Goal: Transaction & Acquisition: Purchase product/service

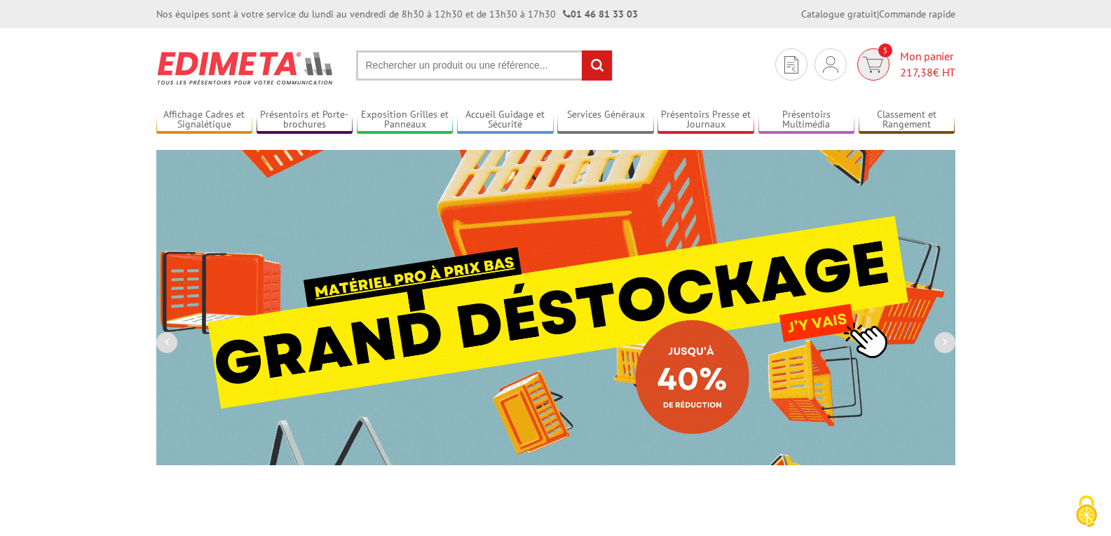
click at [912, 67] on span "217,38" at bounding box center [916, 72] width 33 height 14
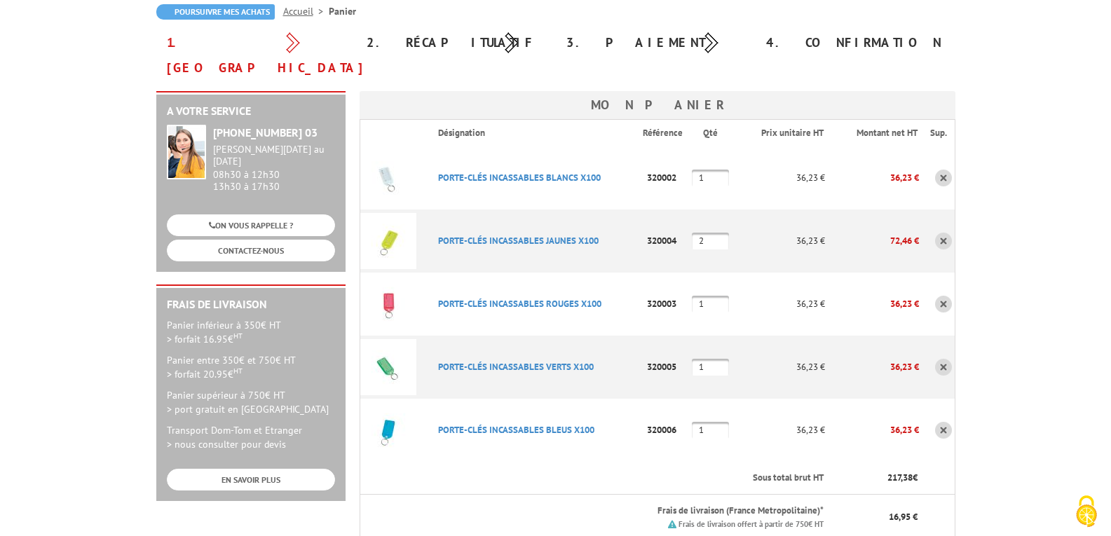
scroll to position [421, 0]
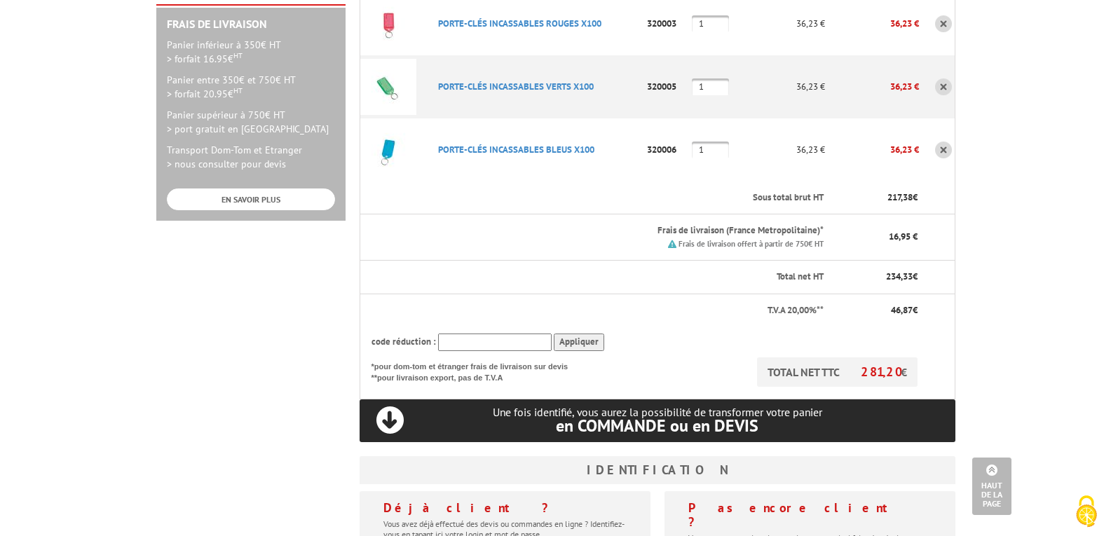
type input "[EMAIL_ADDRESS][DOMAIN_NAME]"
click at [512, 334] on input "text" at bounding box center [495, 343] width 114 height 18
drag, startPoint x: 508, startPoint y: 319, endPoint x: 449, endPoint y: 314, distance: 59.1
click at [449, 334] on input "text" at bounding box center [495, 343] width 114 height 18
click at [487, 334] on input "text" at bounding box center [495, 343] width 114 height 18
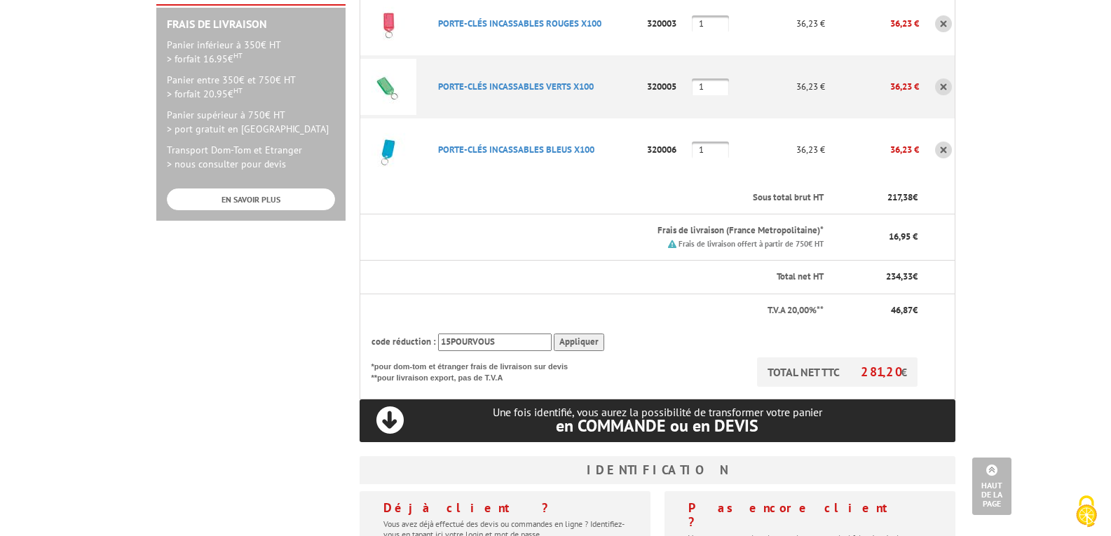
click at [567, 334] on input "Appliquer" at bounding box center [579, 343] width 50 height 18
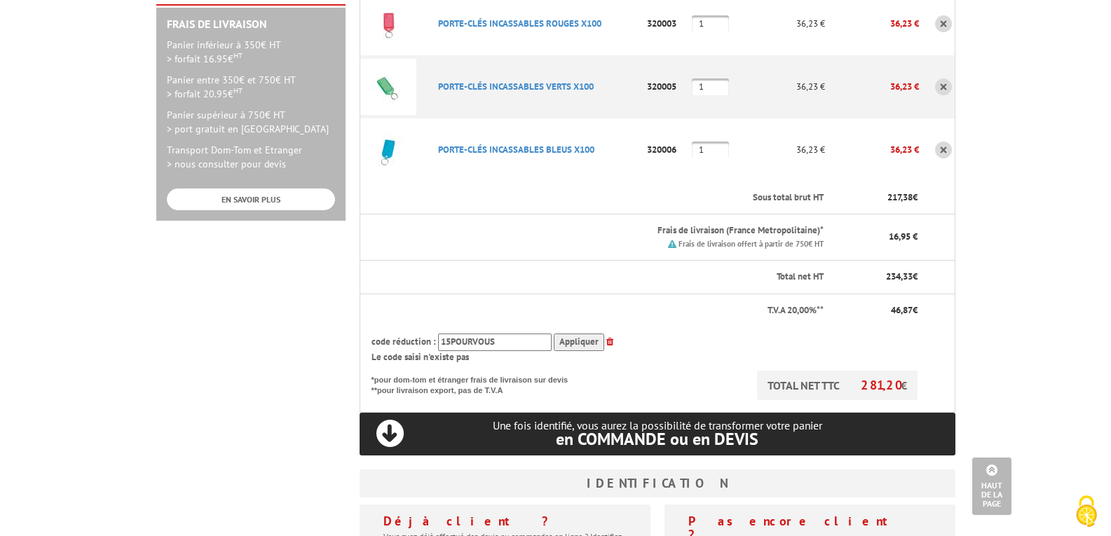
drag, startPoint x: 512, startPoint y: 317, endPoint x: 372, endPoint y: 346, distance: 143.3
click at [372, 346] on tbody "Désignation Référence Qté Prix unitaire HT Montant net HT Sup. PORTE-CLéS INCAS…" at bounding box center [657, 126] width 595 height 574
type input "15pourvous"
click at [591, 334] on input "Appliquer" at bounding box center [579, 343] width 50 height 18
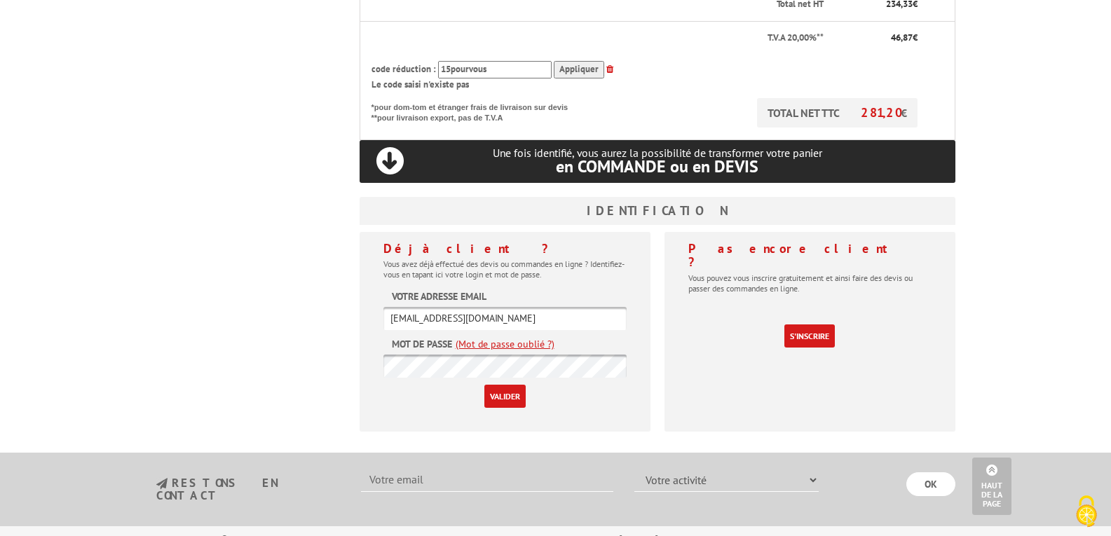
scroll to position [701, 0]
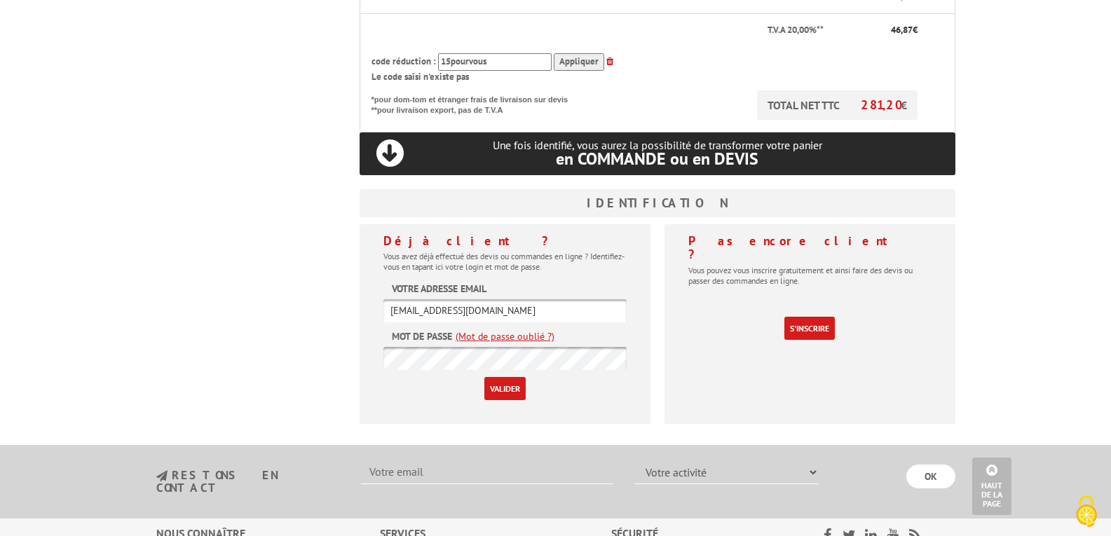
click at [501, 377] on input "Valider" at bounding box center [505, 388] width 41 height 23
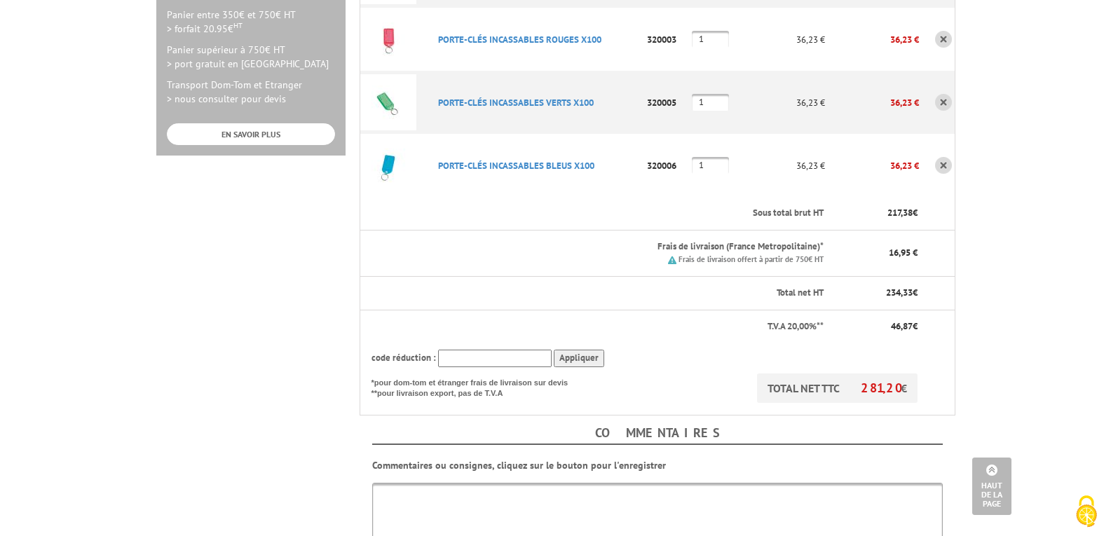
scroll to position [491, 0]
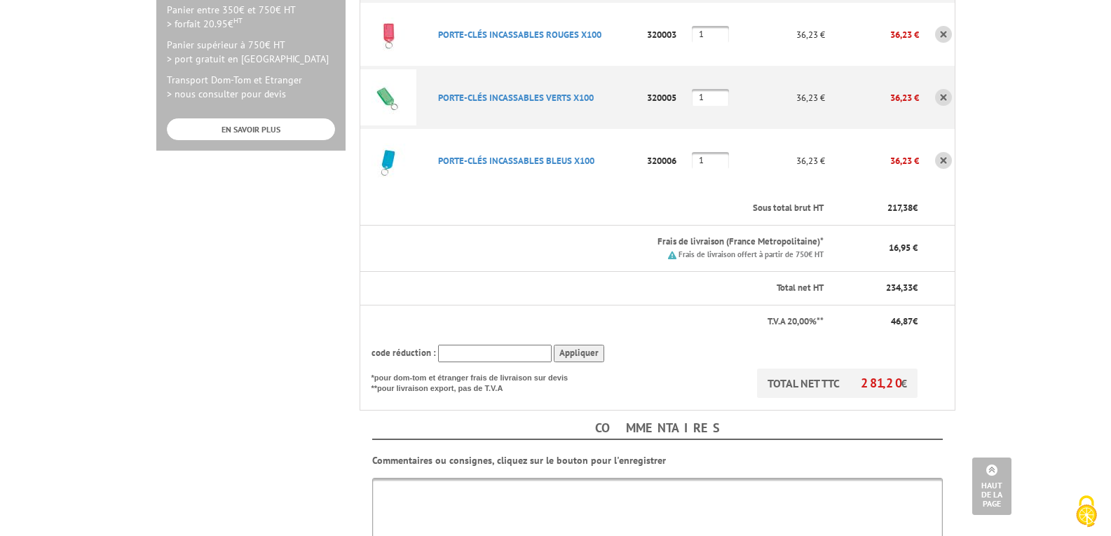
click at [499, 345] on input "text" at bounding box center [495, 354] width 114 height 18
click at [564, 345] on input "Appliquer" at bounding box center [579, 354] width 50 height 18
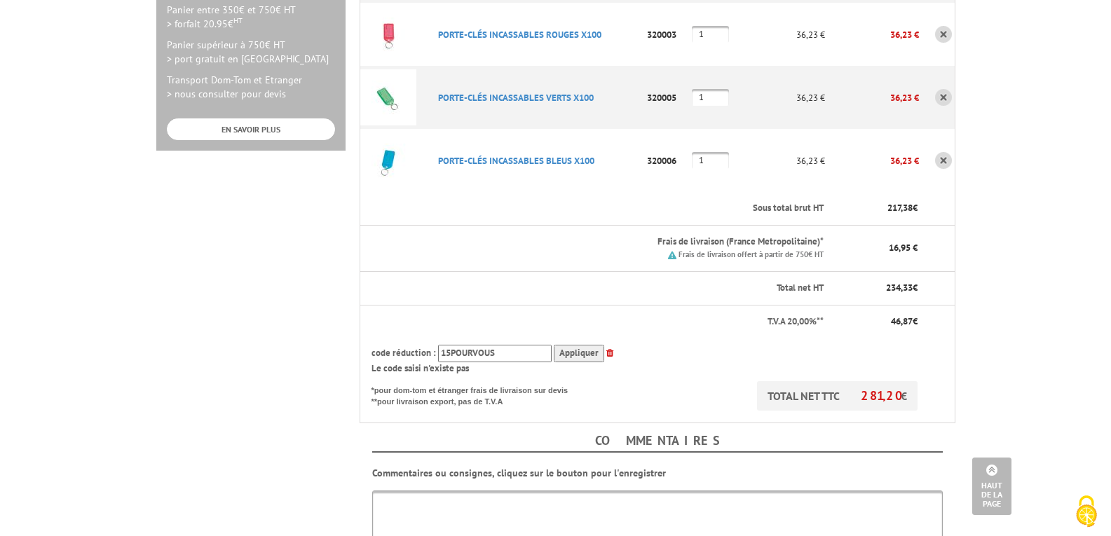
click at [447, 345] on input "15POURVOUS" at bounding box center [495, 354] width 114 height 18
type input "15POURVOUS"
click at [592, 345] on input "Appliquer" at bounding box center [579, 354] width 50 height 18
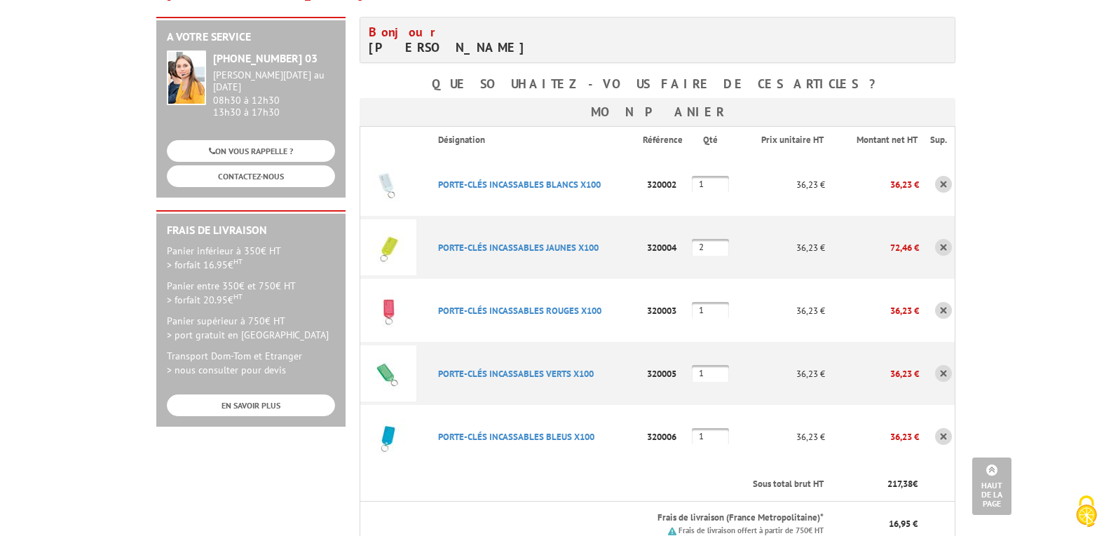
scroll to position [210, 0]
